Goal: Information Seeking & Learning: Learn about a topic

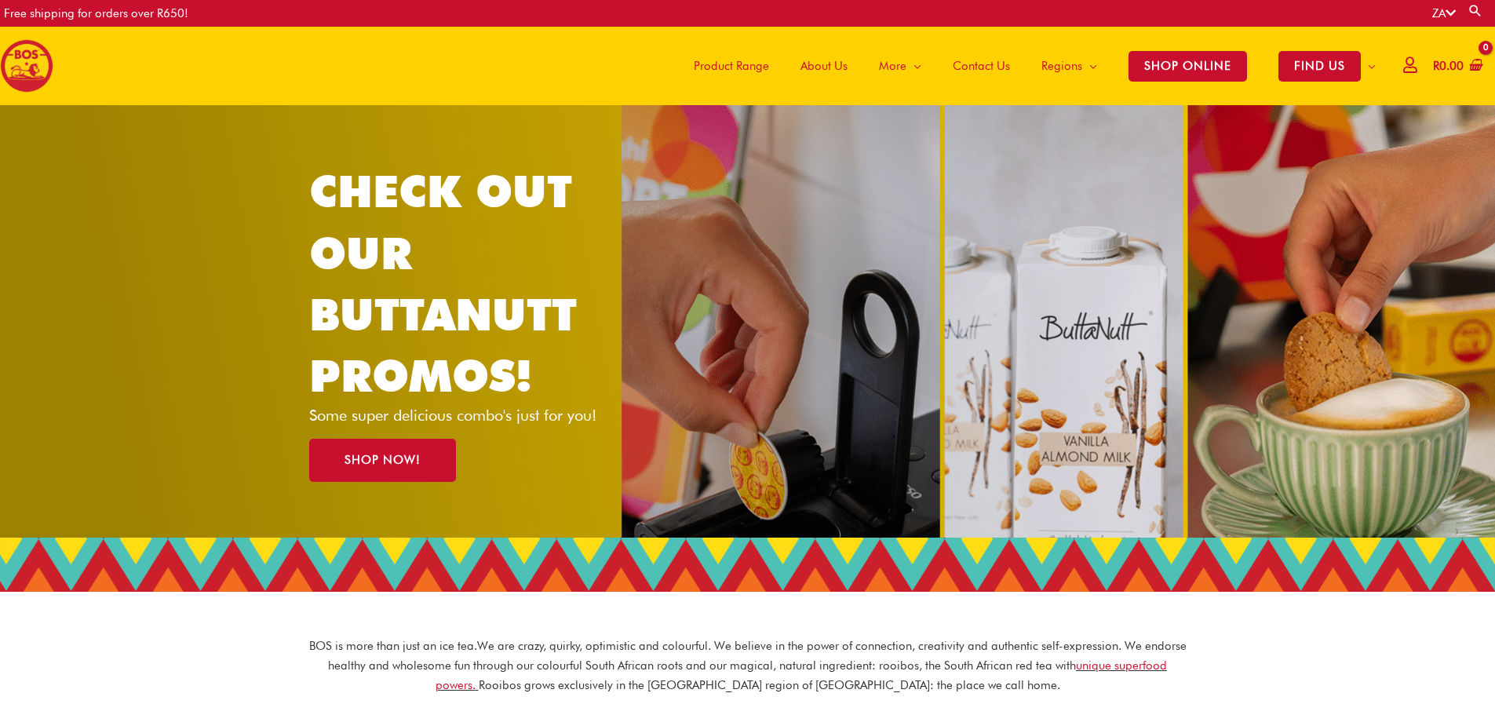
click at [728, 59] on span "Product Range" at bounding box center [731, 65] width 75 height 47
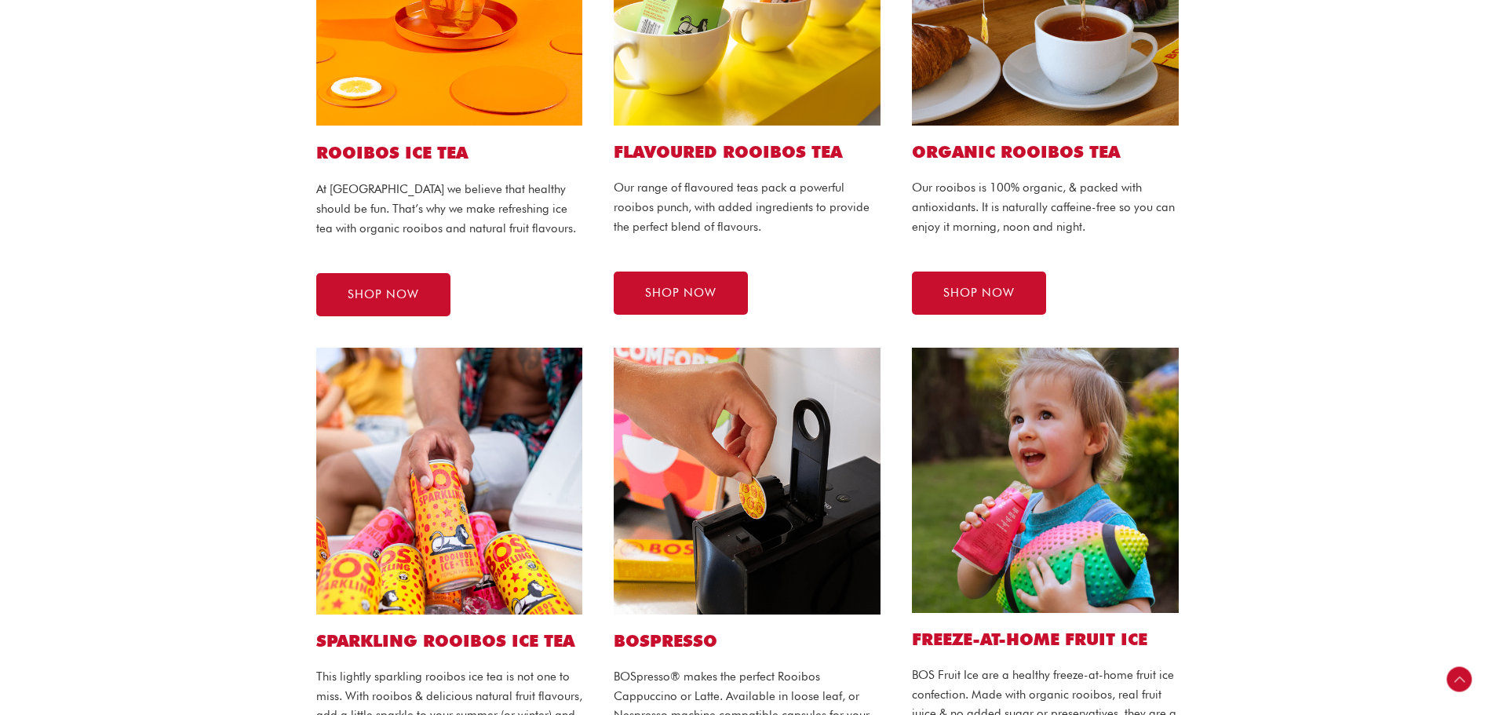
scroll to position [549, 0]
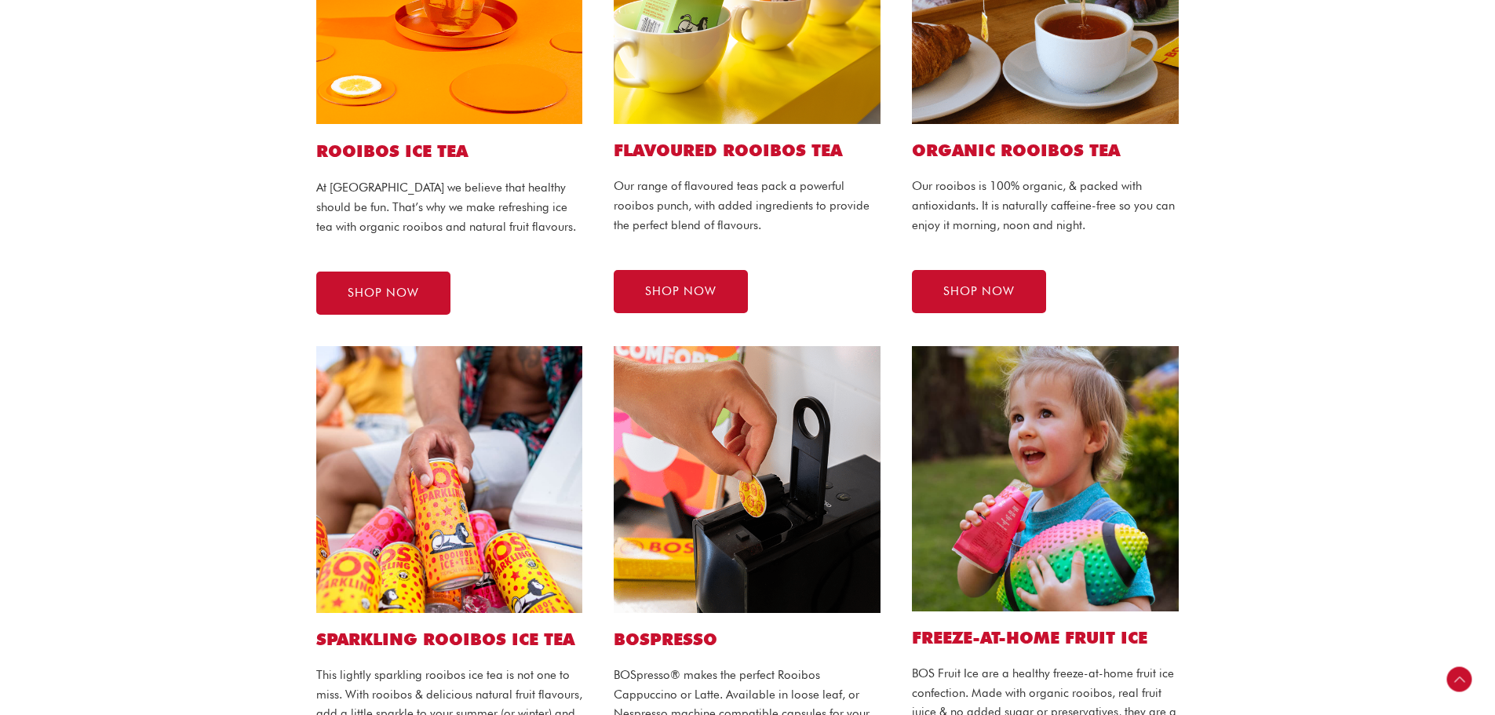
click at [418, 158] on h1 "ROOIBOS ICE TEA" at bounding box center [449, 151] width 267 height 23
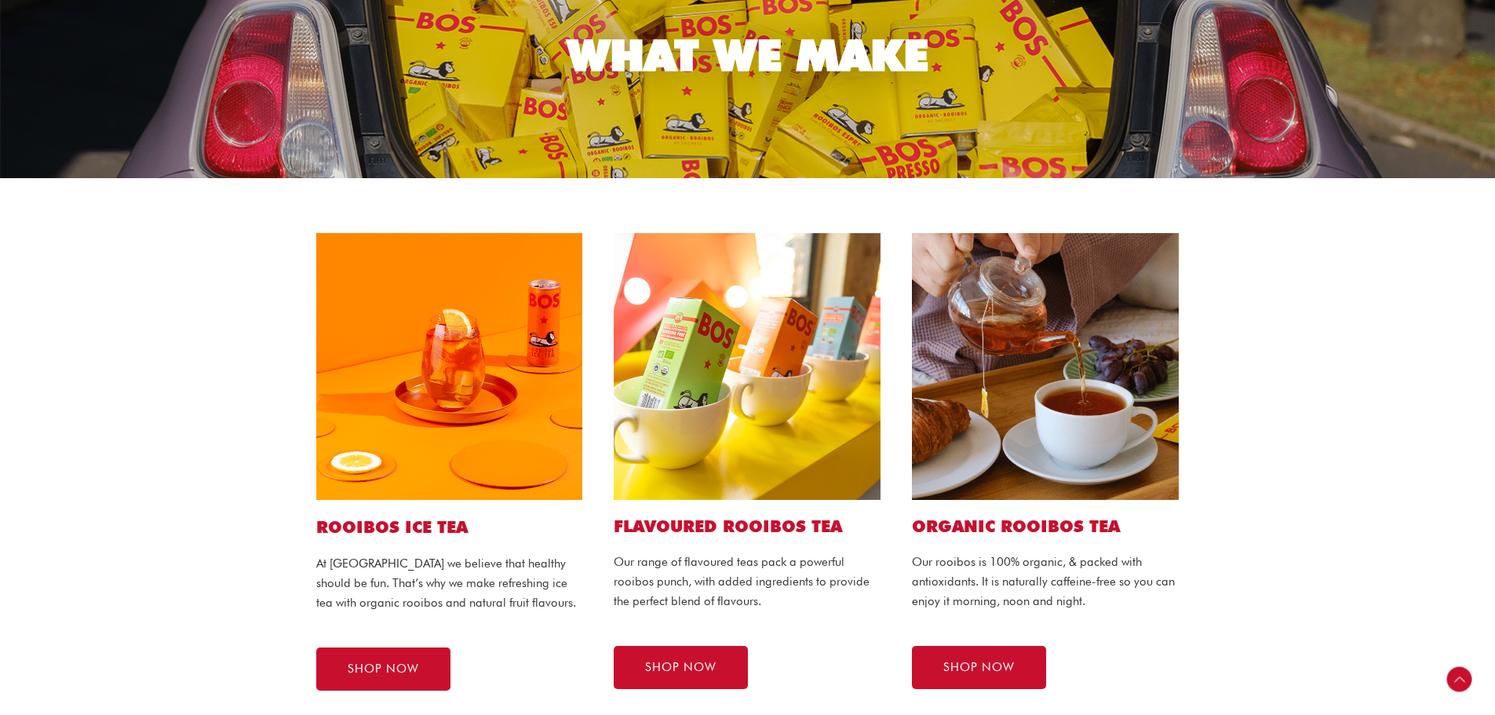
scroll to position [157, 0]
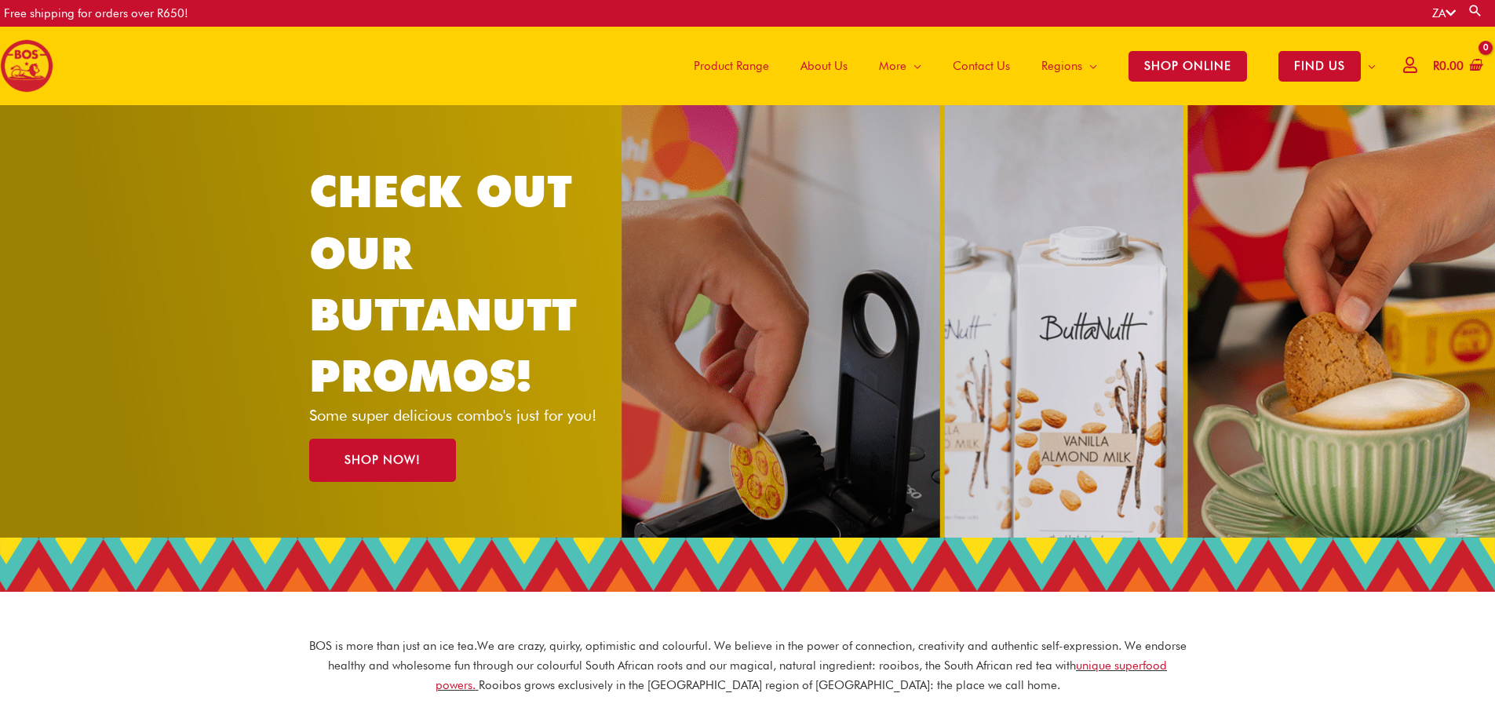
click at [824, 70] on span "About Us" at bounding box center [824, 65] width 47 height 47
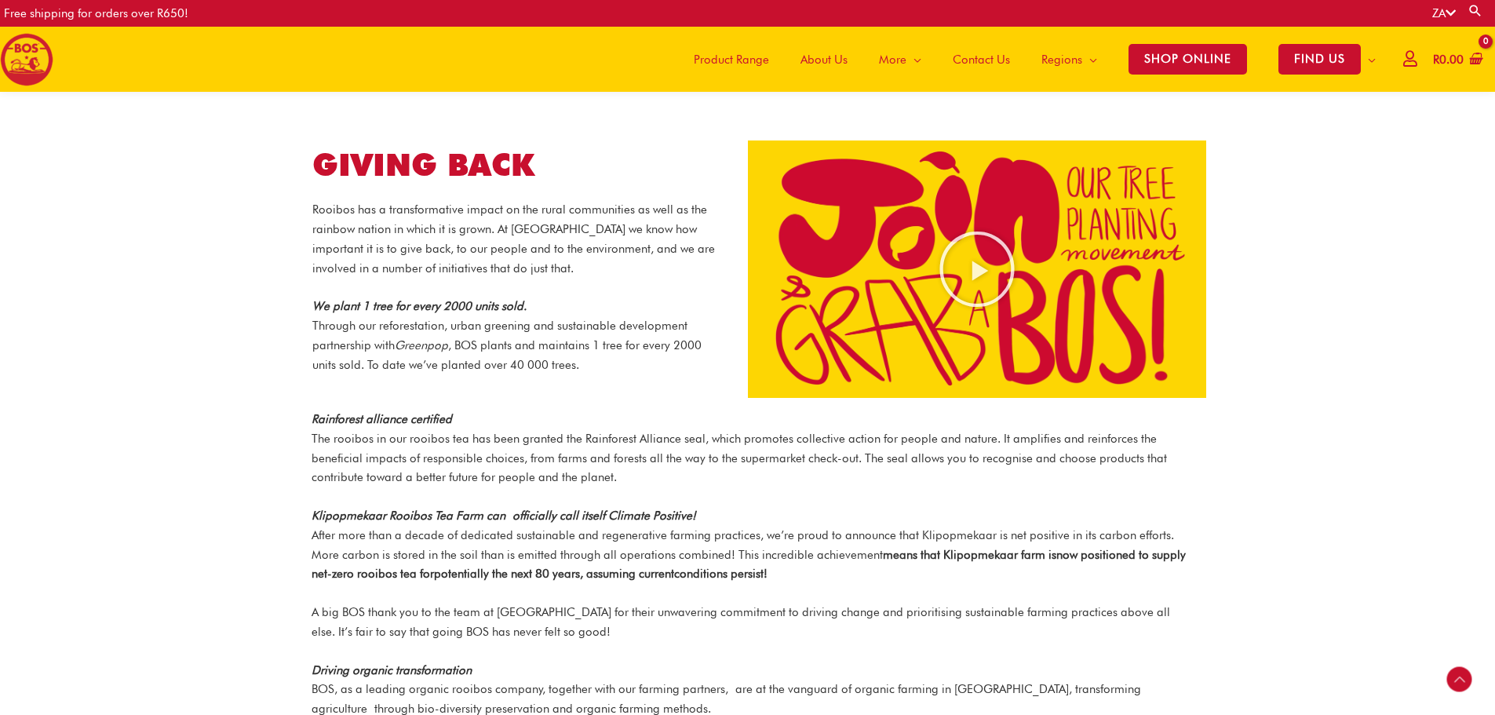
scroll to position [1607, 0]
